Goal: Use online tool/utility: Utilize a website feature to perform a specific function

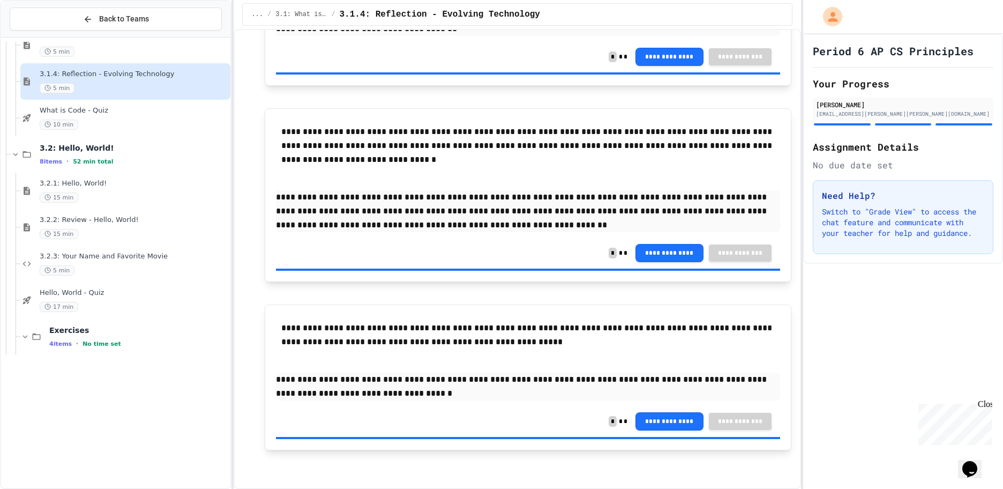
scroll to position [738, 0]
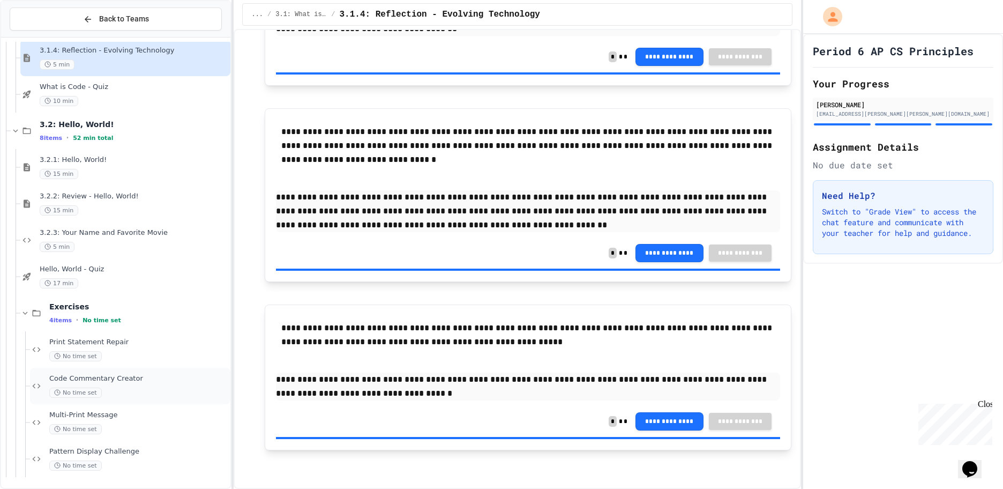
click at [123, 383] on div "Code Commentary Creator No time set" at bounding box center [138, 386] width 179 height 24
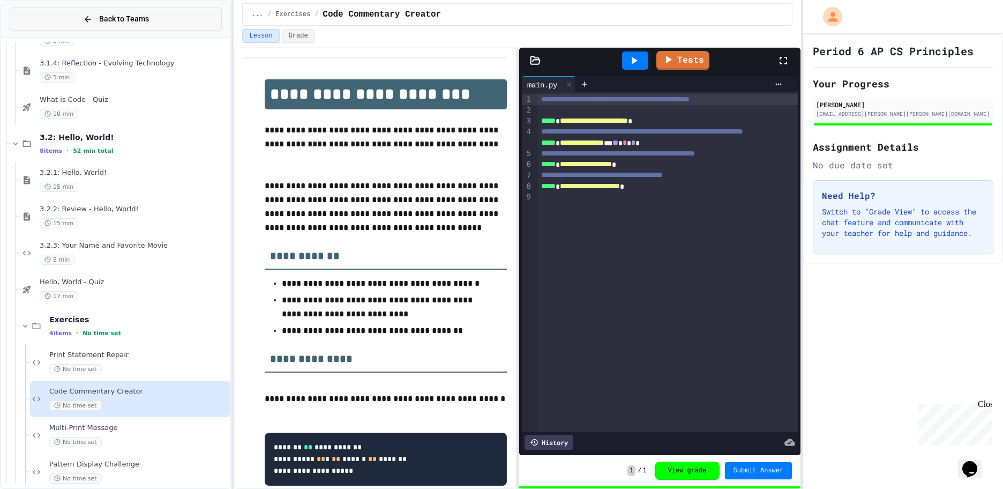
click at [102, 21] on span "Back to Teams" at bounding box center [124, 18] width 50 height 11
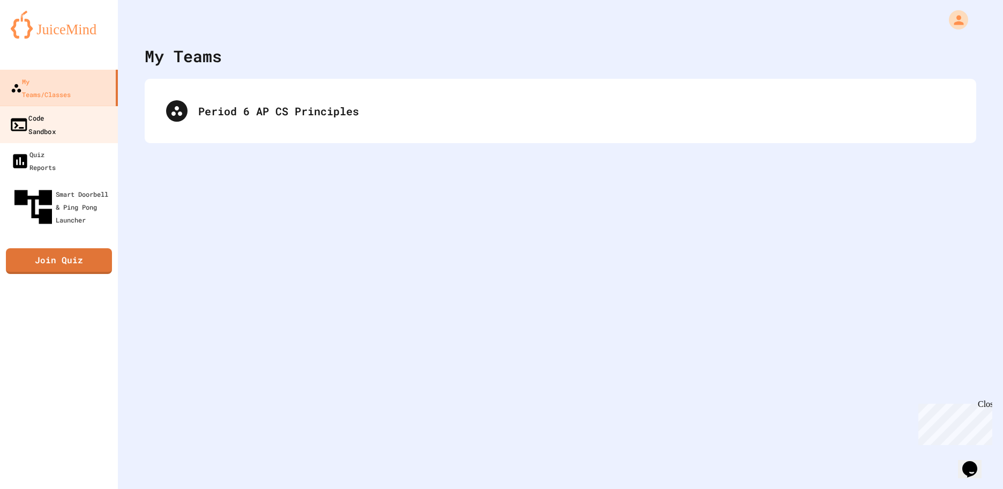
click at [89, 111] on link "Code Sandbox" at bounding box center [59, 125] width 122 height 38
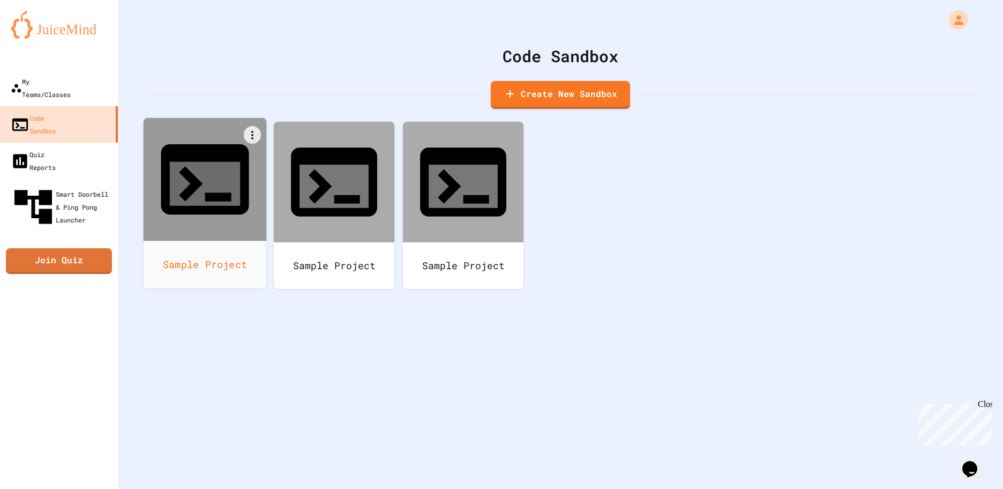
click at [214, 169] on icon at bounding box center [205, 179] width 106 height 106
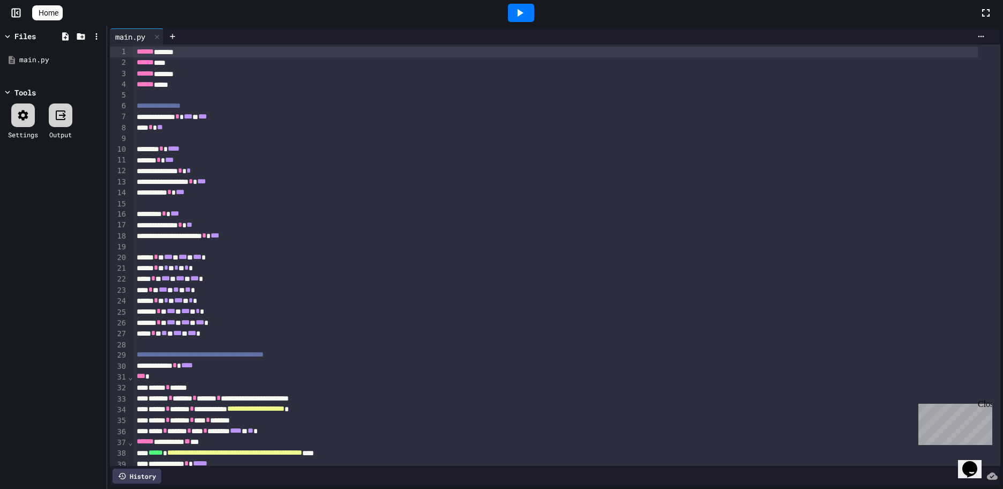
click at [526, 16] on icon at bounding box center [519, 12] width 13 height 13
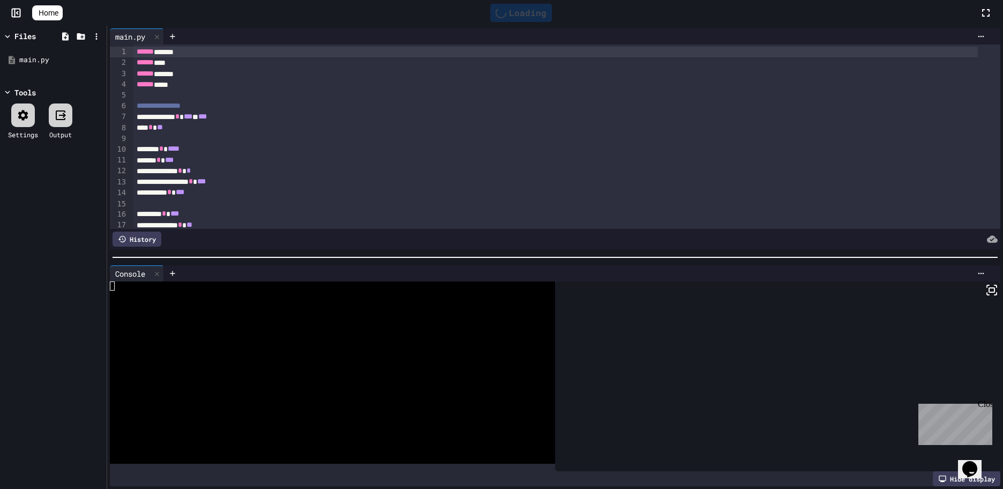
click at [731, 329] on div at bounding box center [777, 376] width 445 height 190
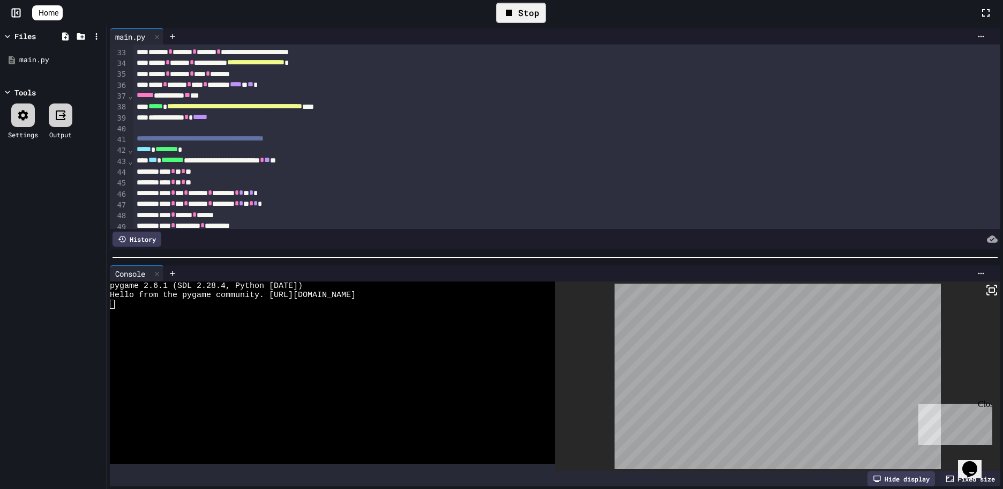
scroll to position [322, 0]
